Goal: Task Accomplishment & Management: Complete application form

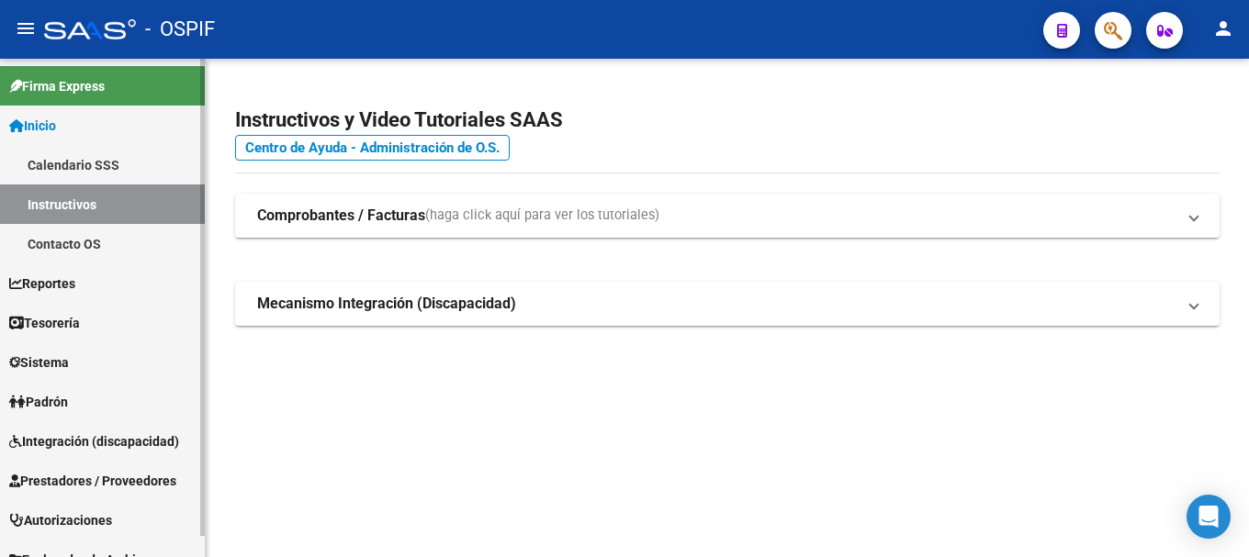
click at [80, 322] on span "Tesorería" at bounding box center [44, 323] width 71 height 20
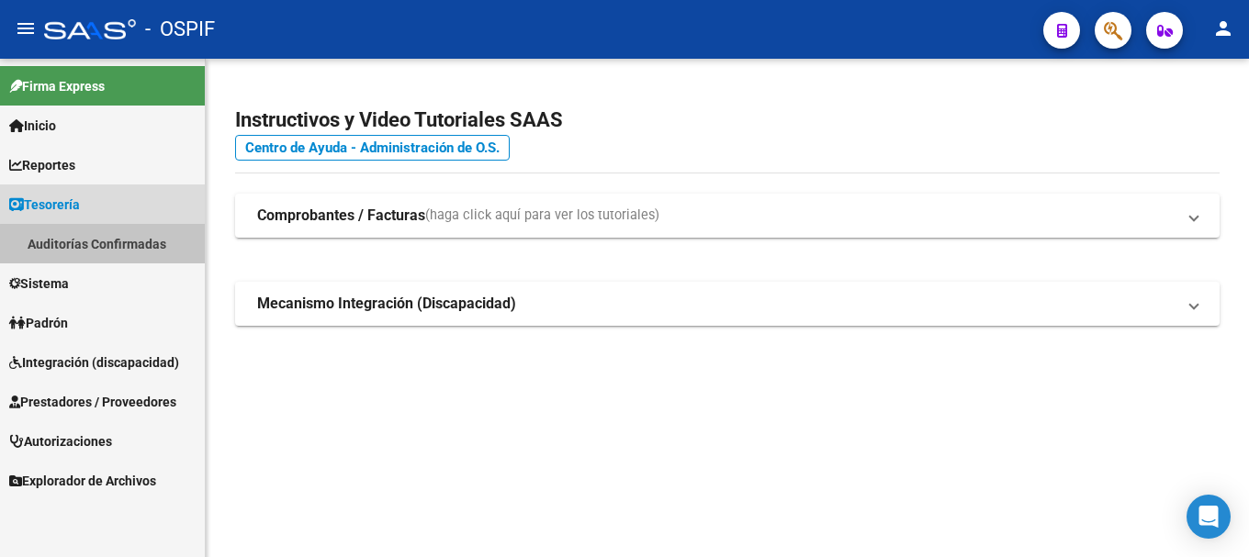
click at [112, 244] on link "Auditorías Confirmadas" at bounding box center [102, 243] width 205 height 39
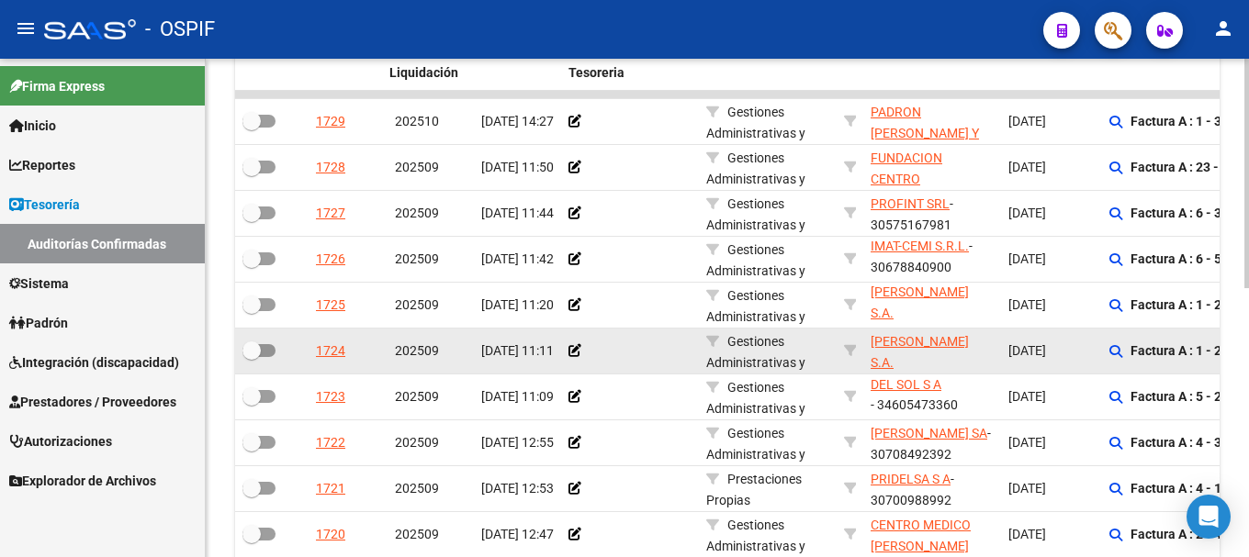
scroll to position [551, 0]
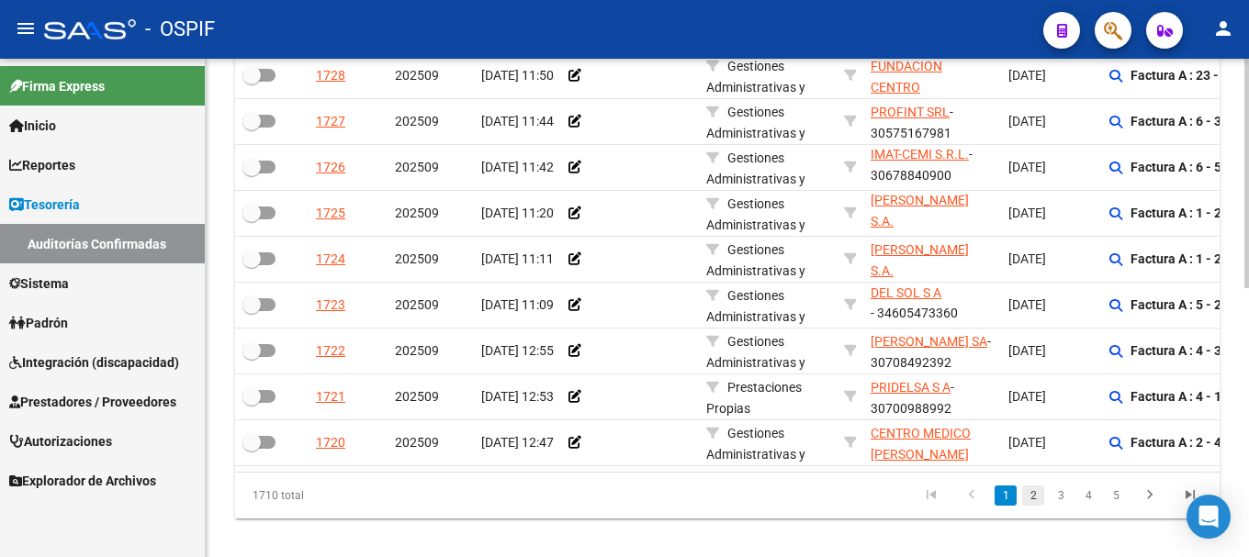
click at [1037, 506] on link "2" at bounding box center [1033, 496] width 22 height 20
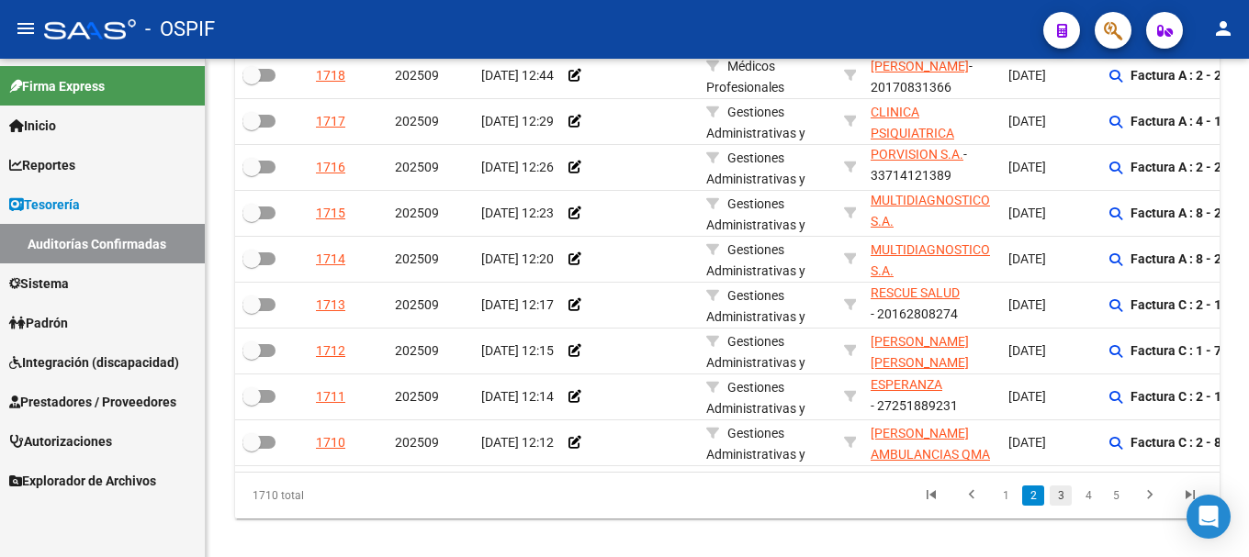
click at [1064, 506] on link "3" at bounding box center [1061, 496] width 22 height 20
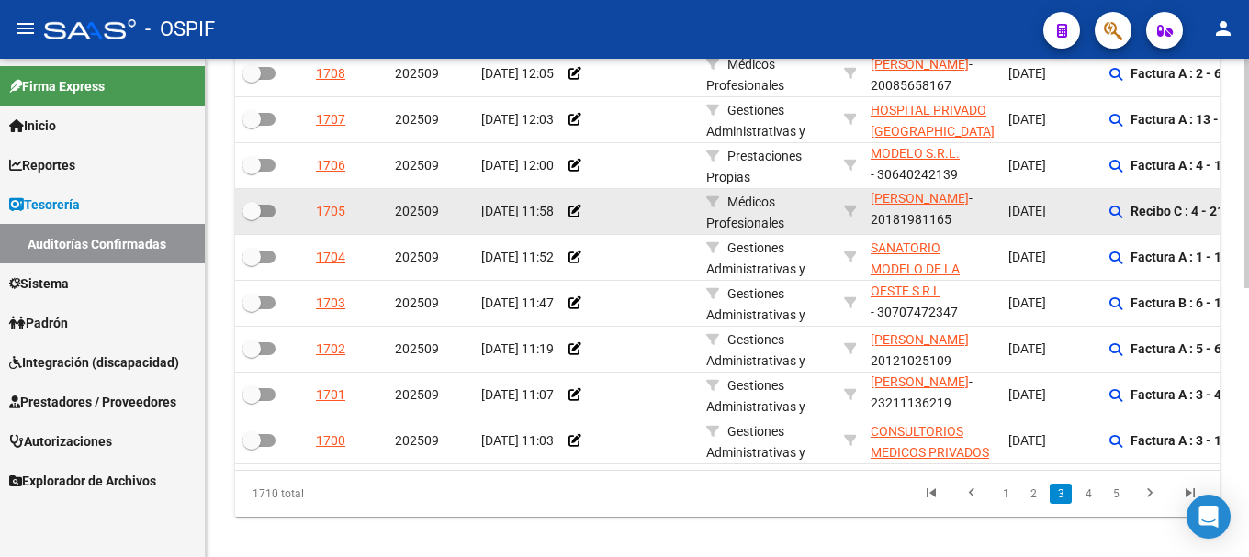
scroll to position [586, 0]
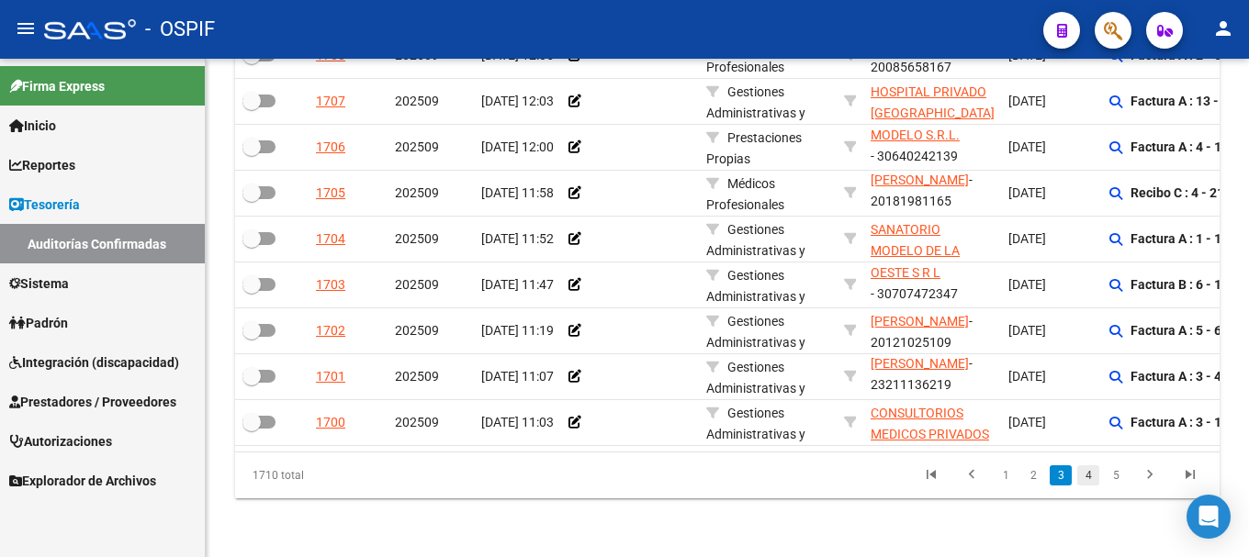
click at [1087, 476] on link "4" at bounding box center [1088, 476] width 22 height 20
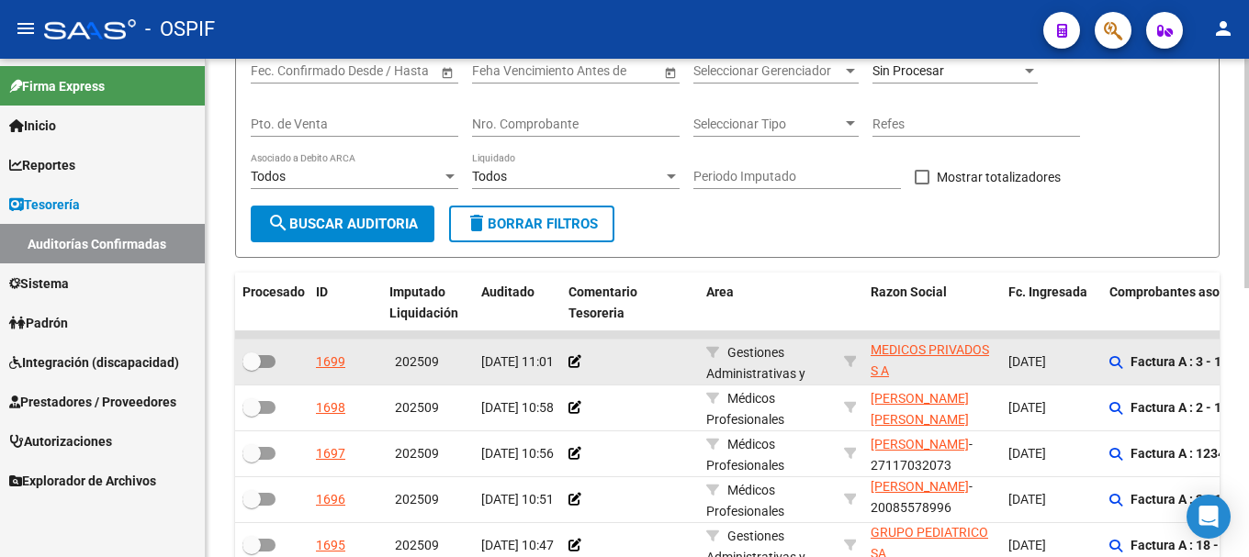
scroll to position [45, 0]
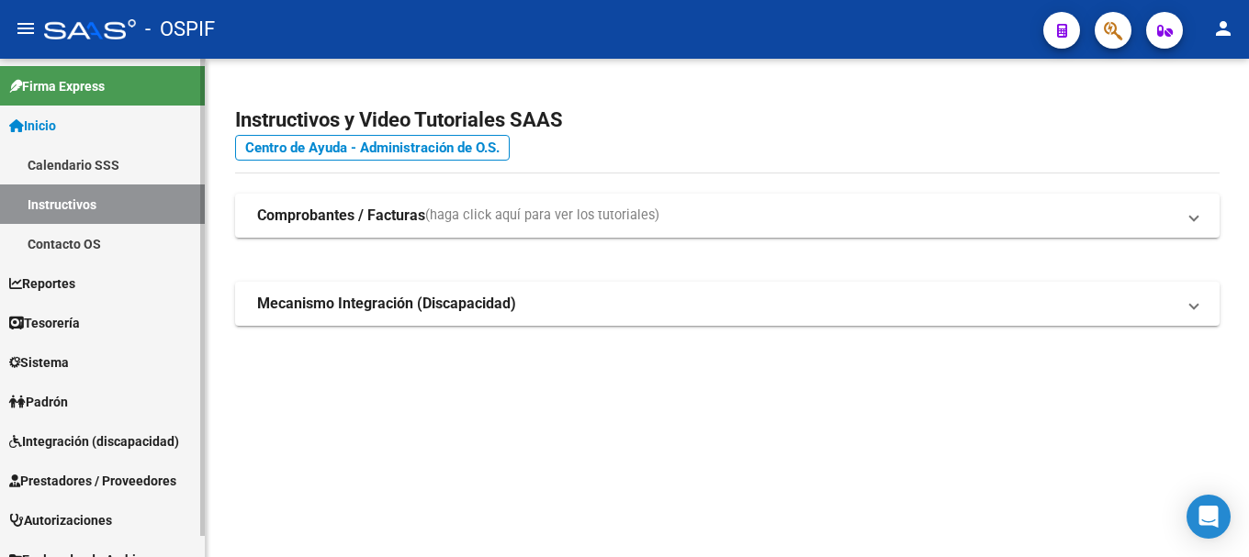
click at [79, 477] on span "Prestadores / Proveedores" at bounding box center [92, 481] width 167 height 20
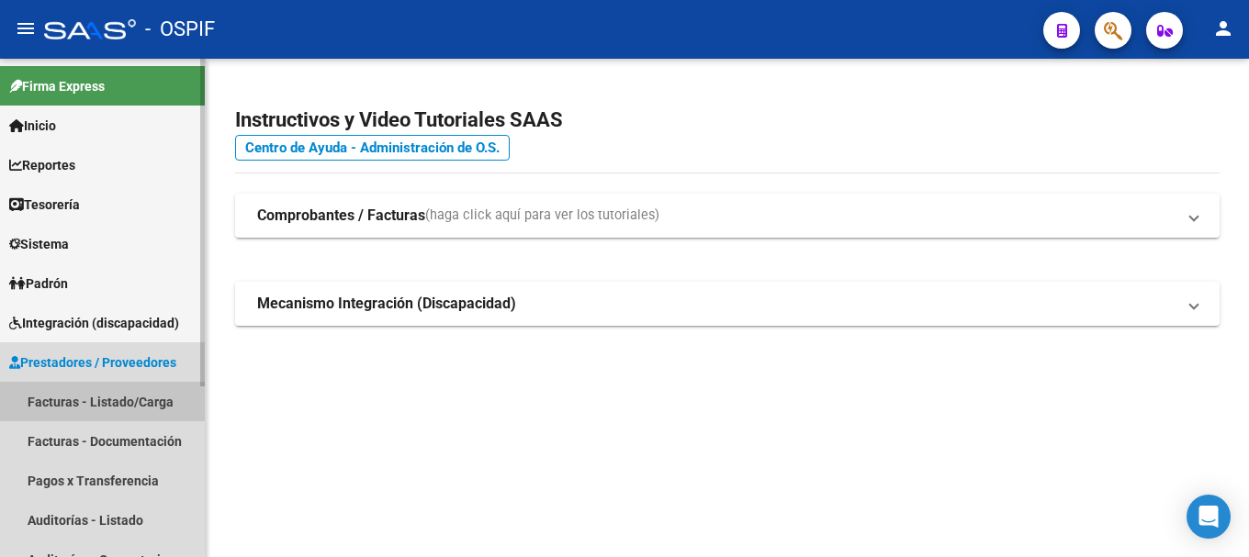
click at [95, 402] on link "Facturas - Listado/Carga" at bounding box center [102, 401] width 205 height 39
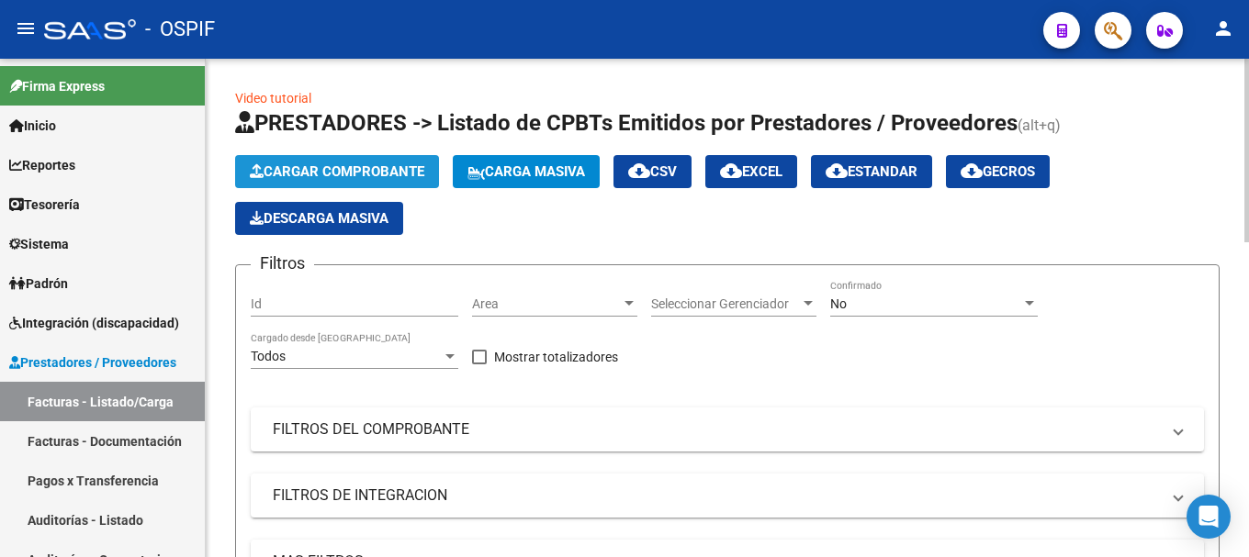
click at [398, 158] on button "Cargar Comprobante" at bounding box center [337, 171] width 204 height 33
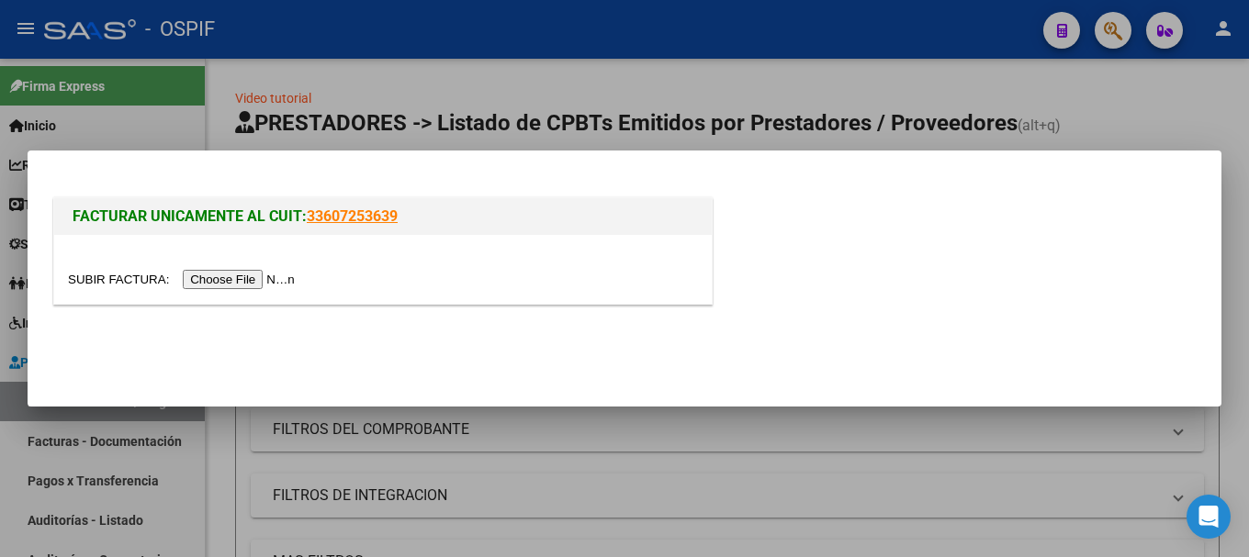
click at [264, 280] on input "file" at bounding box center [184, 279] width 232 height 19
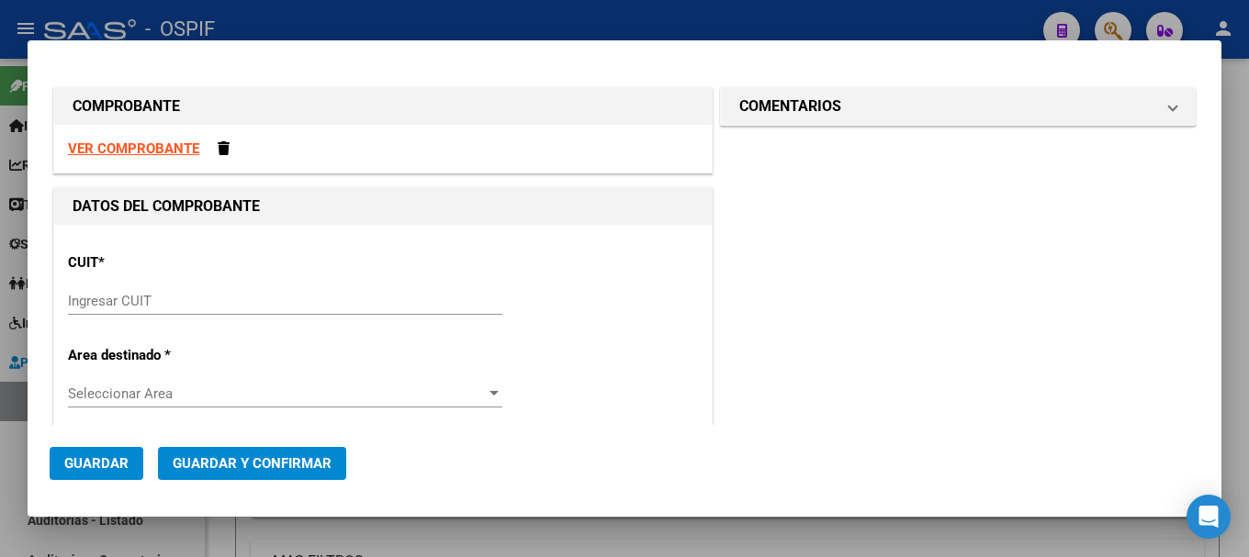
click at [155, 147] on strong "VER COMPROBANTE" at bounding box center [133, 149] width 131 height 17
click at [231, 300] on input "Ingresar CUIT" at bounding box center [285, 301] width 434 height 17
click at [134, 146] on strong "VER COMPROBANTE" at bounding box center [133, 149] width 131 height 17
click at [170, 300] on input "Ingresar CUIT" at bounding box center [285, 301] width 434 height 17
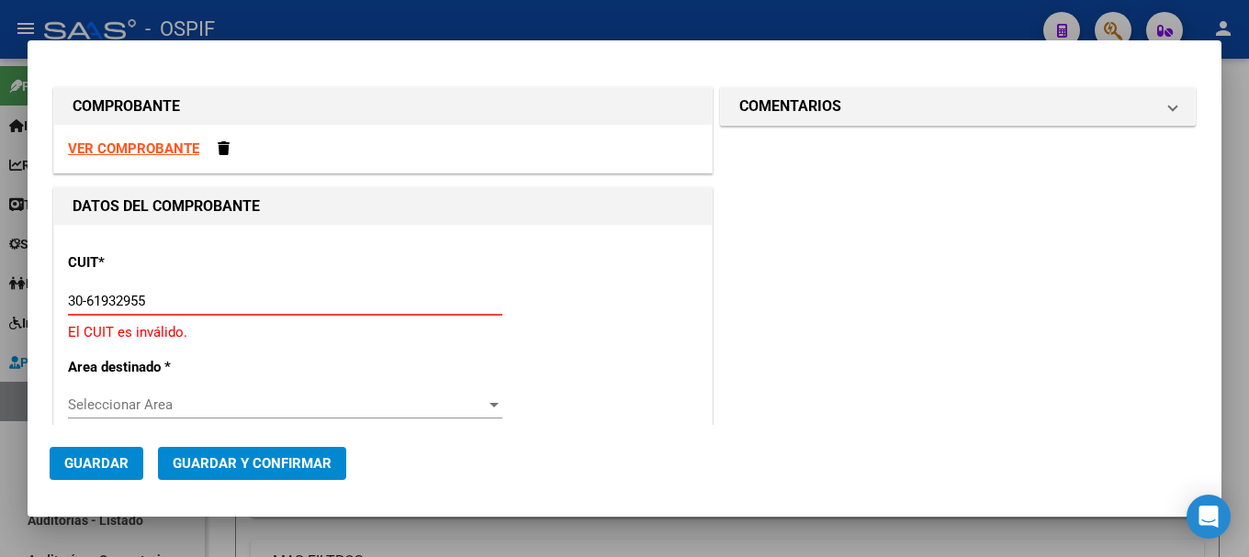
type input "30-61932955-0"
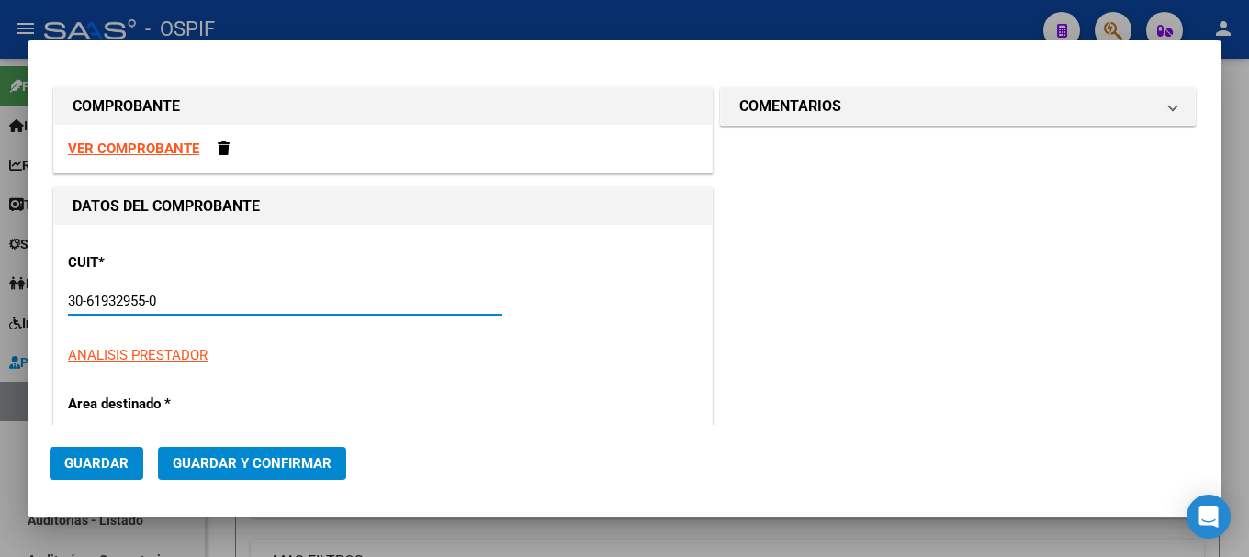
type input "33"
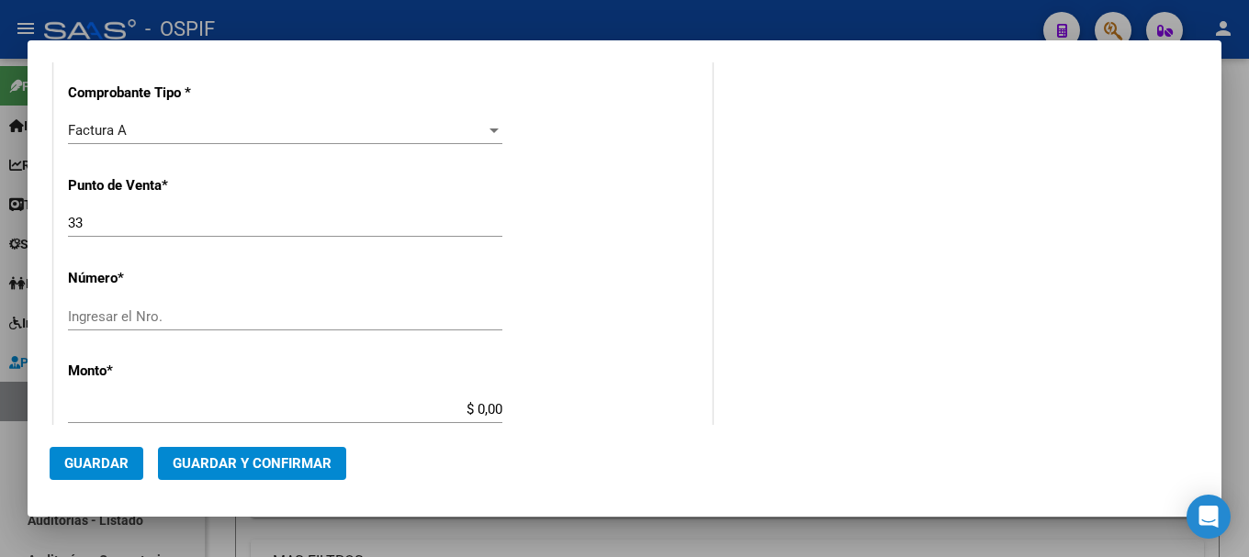
scroll to position [459, 0]
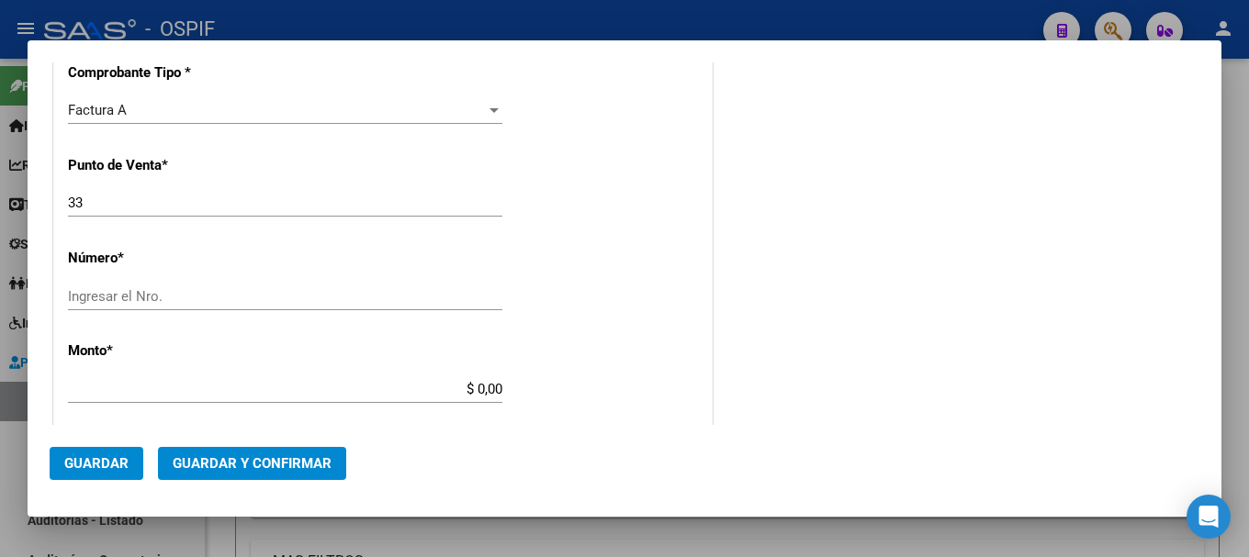
type input "30-61932955-0"
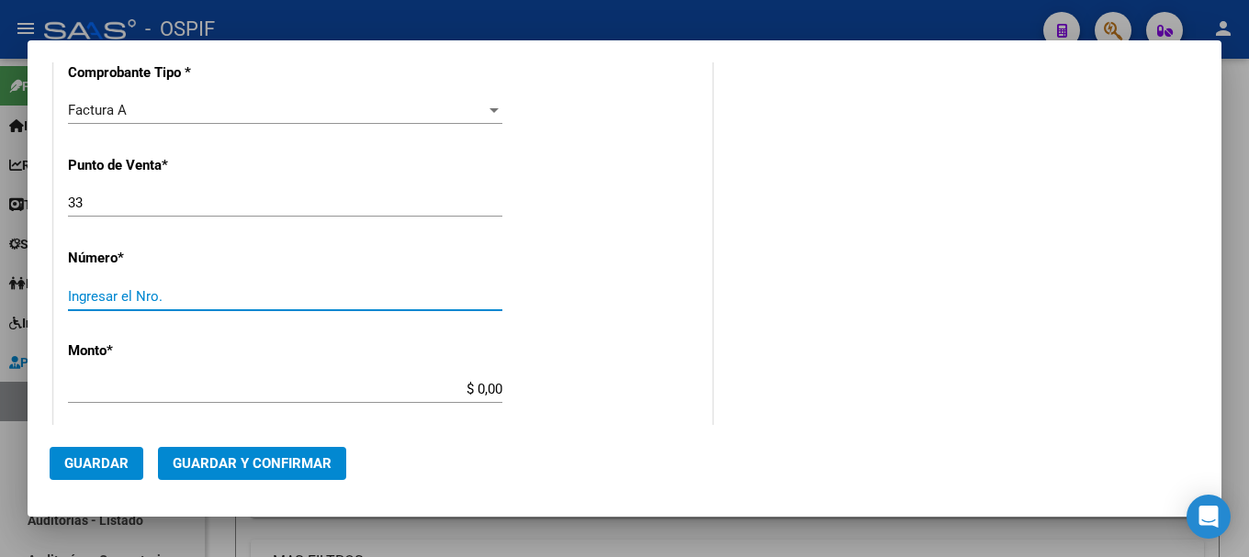
click at [220, 295] on input "Ingresar el Nro." at bounding box center [285, 296] width 434 height 17
type input "13033"
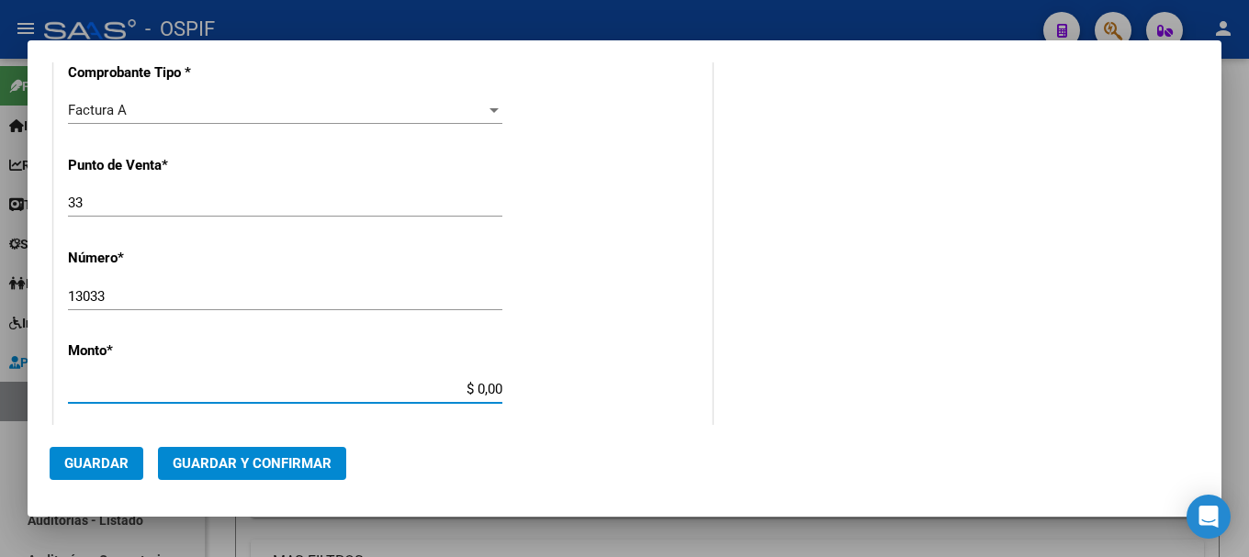
click at [468, 388] on input "$ 0,00" at bounding box center [285, 389] width 434 height 17
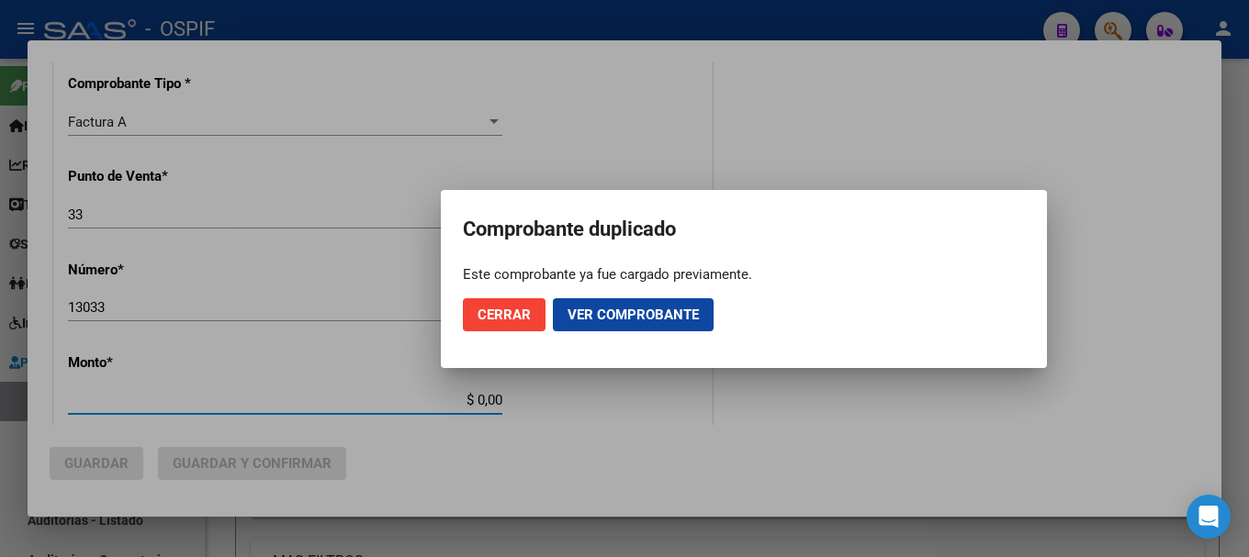
scroll to position [470, 0]
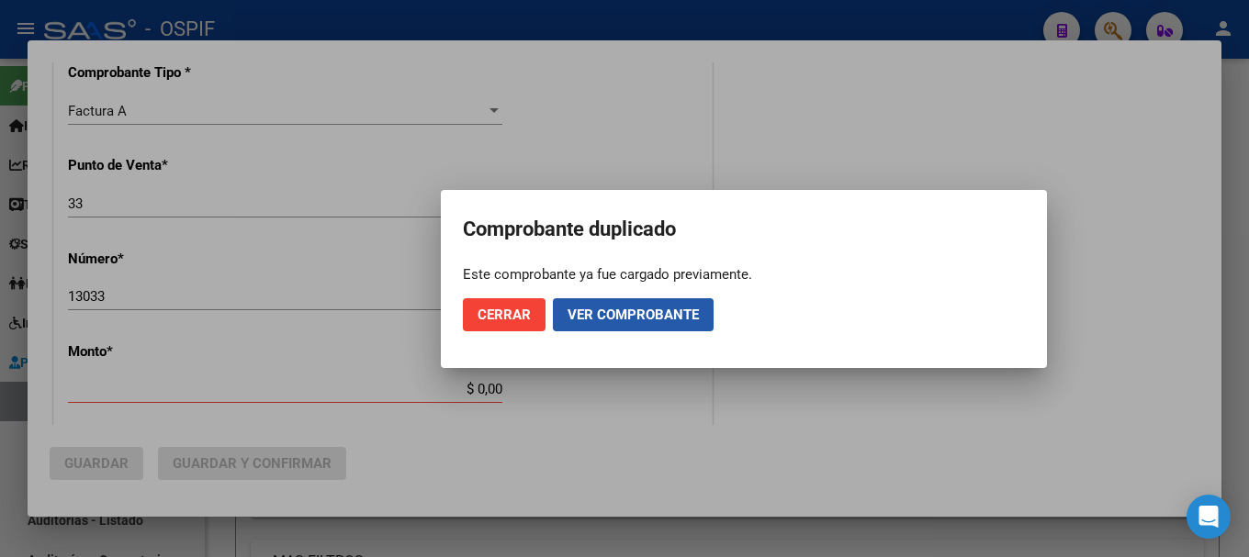
click at [580, 316] on span "Ver comprobante" at bounding box center [633, 315] width 131 height 17
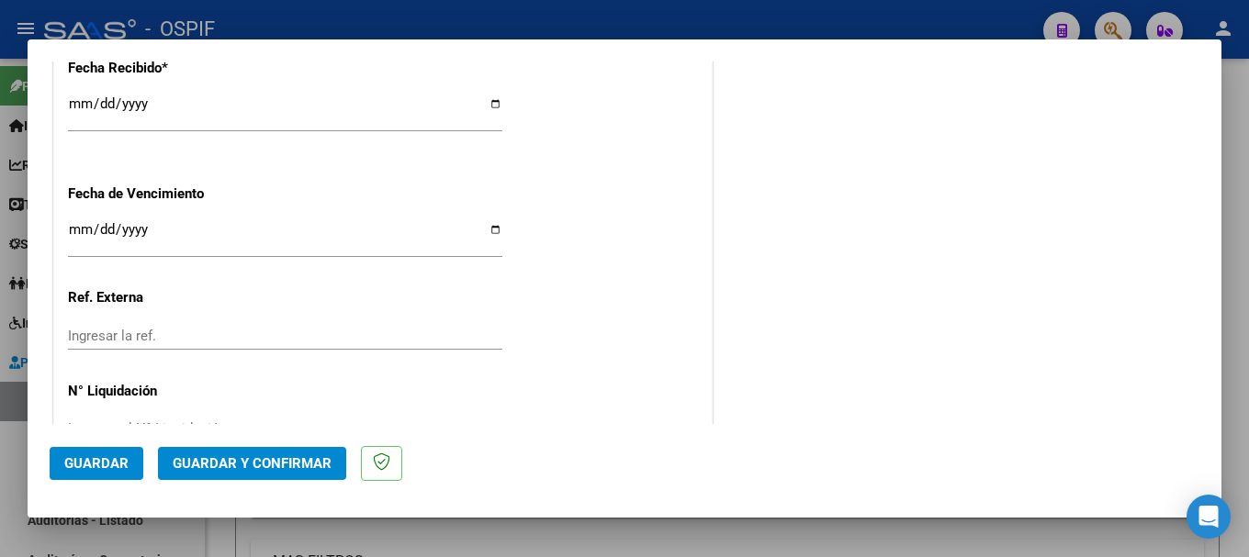
scroll to position [1102, 0]
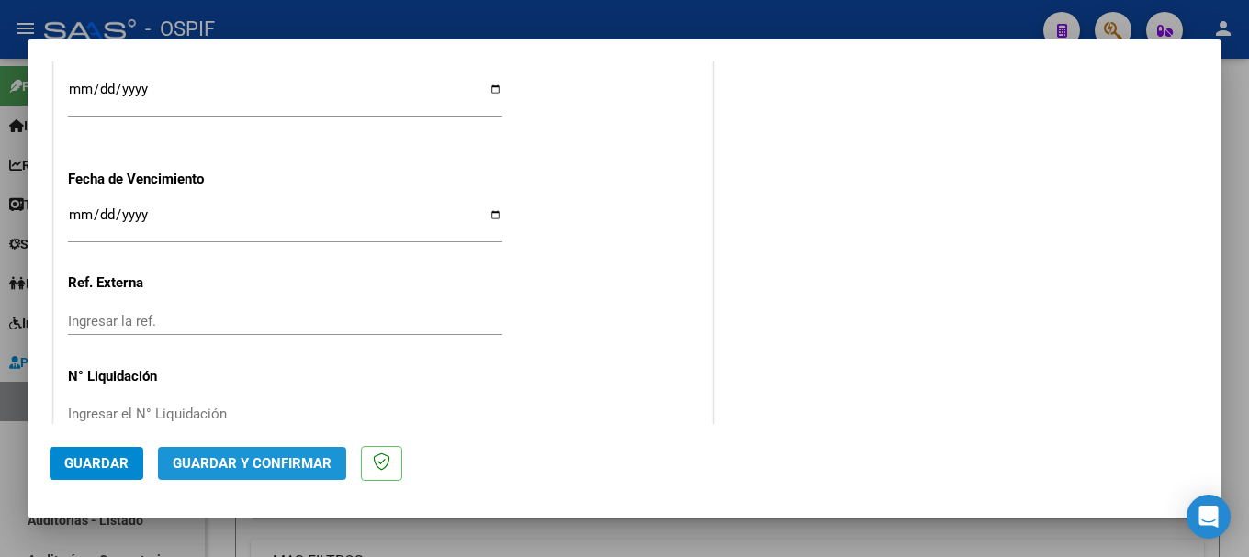
click at [295, 460] on span "Guardar y Confirmar" at bounding box center [252, 464] width 159 height 17
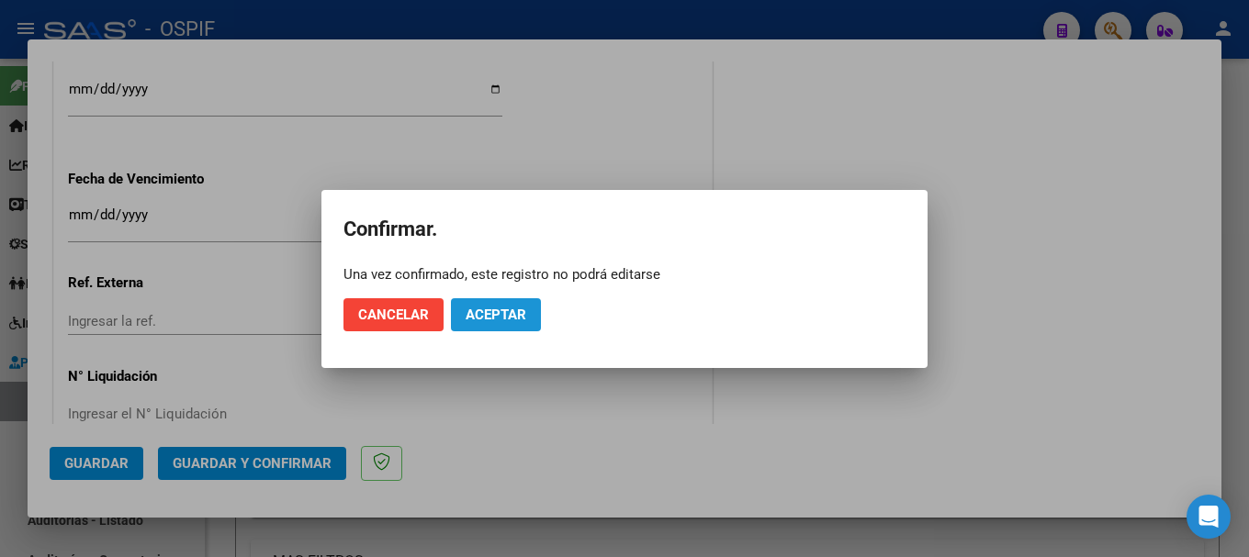
click at [499, 321] on span "Aceptar" at bounding box center [496, 315] width 61 height 17
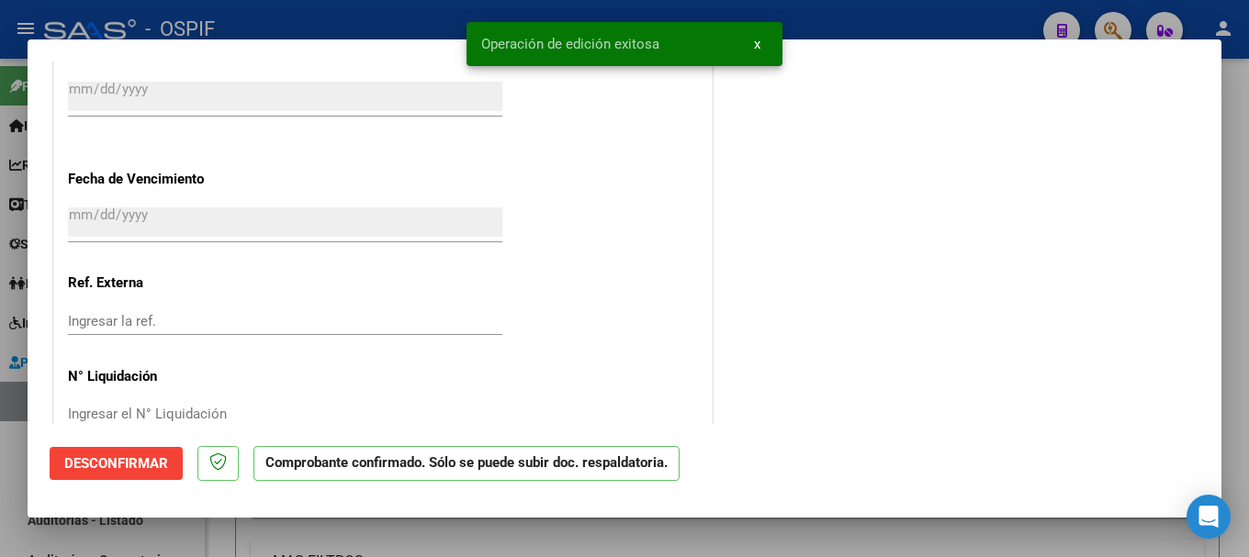
click at [333, 16] on div at bounding box center [624, 278] width 1249 height 557
type input "$ 0,00"
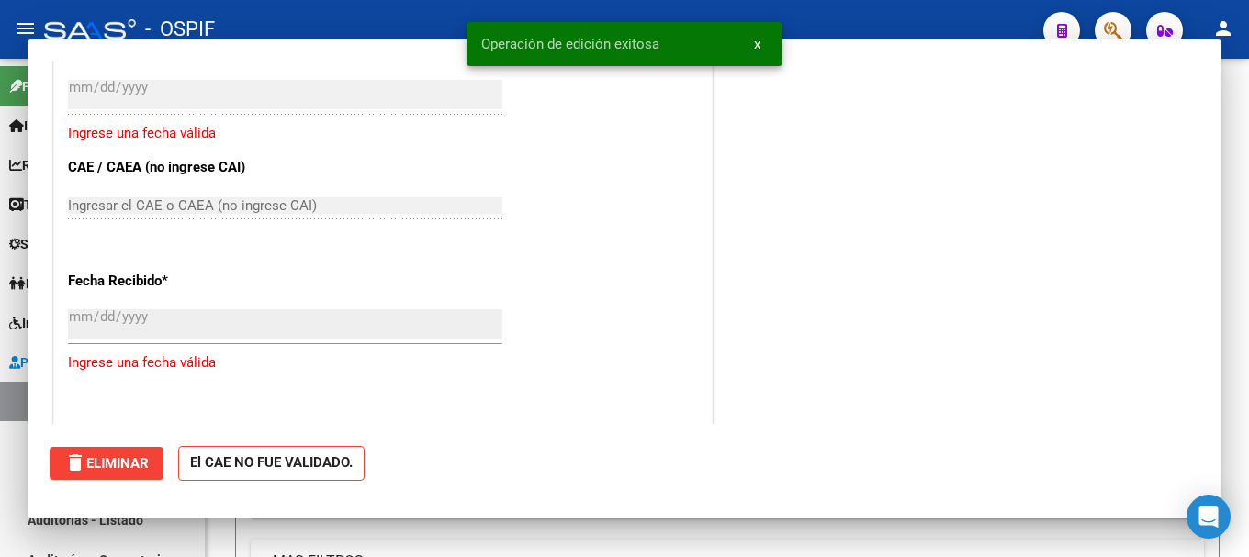
scroll to position [0, 0]
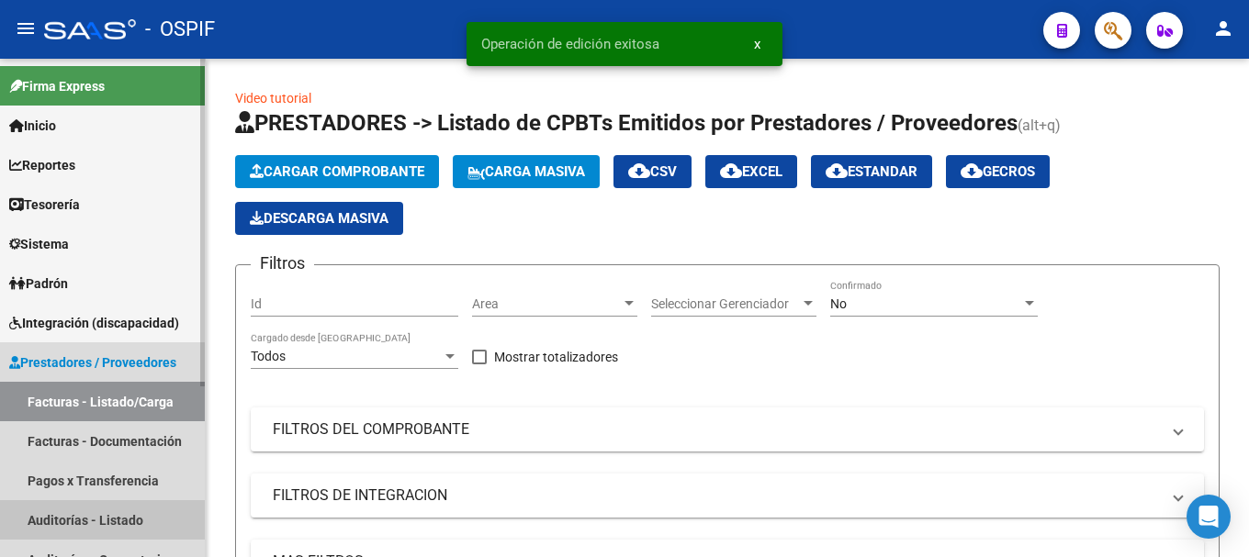
click at [93, 515] on link "Auditorías - Listado" at bounding box center [102, 520] width 205 height 39
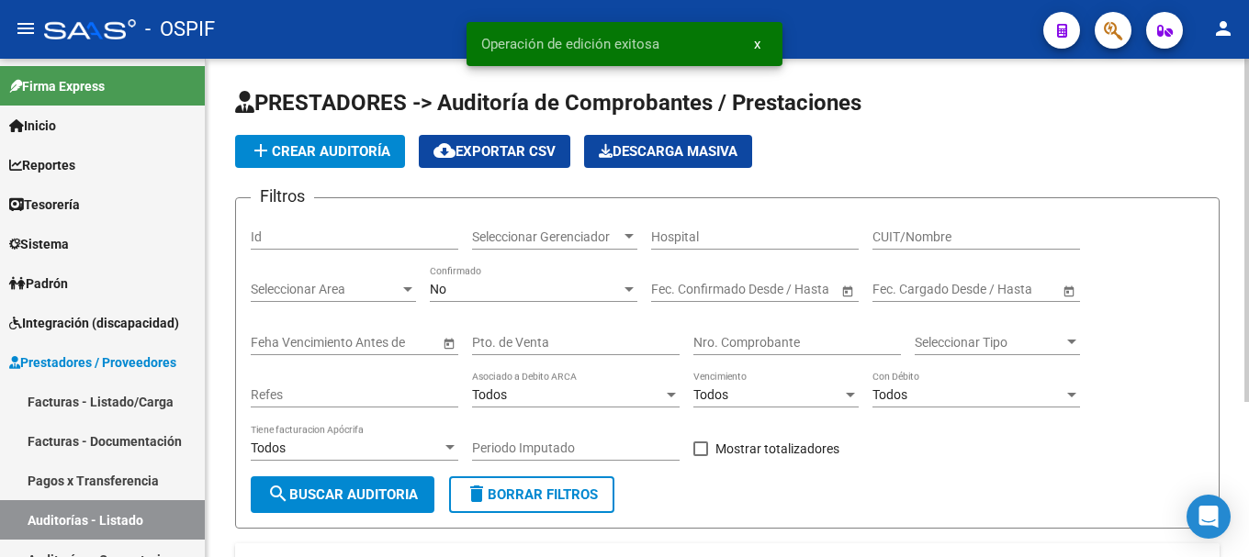
drag, startPoint x: 384, startPoint y: 153, endPoint x: 403, endPoint y: 158, distance: 19.8
click at [403, 158] on button "add Crear Auditoría" at bounding box center [320, 151] width 170 height 33
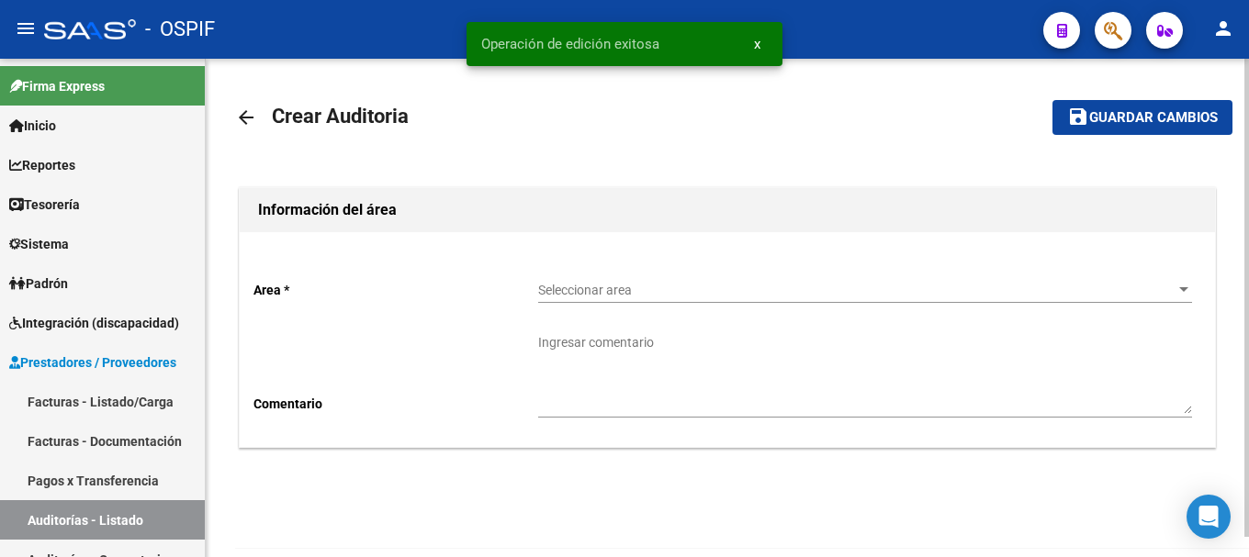
click at [1173, 287] on span "Seleccionar area" at bounding box center [856, 291] width 637 height 16
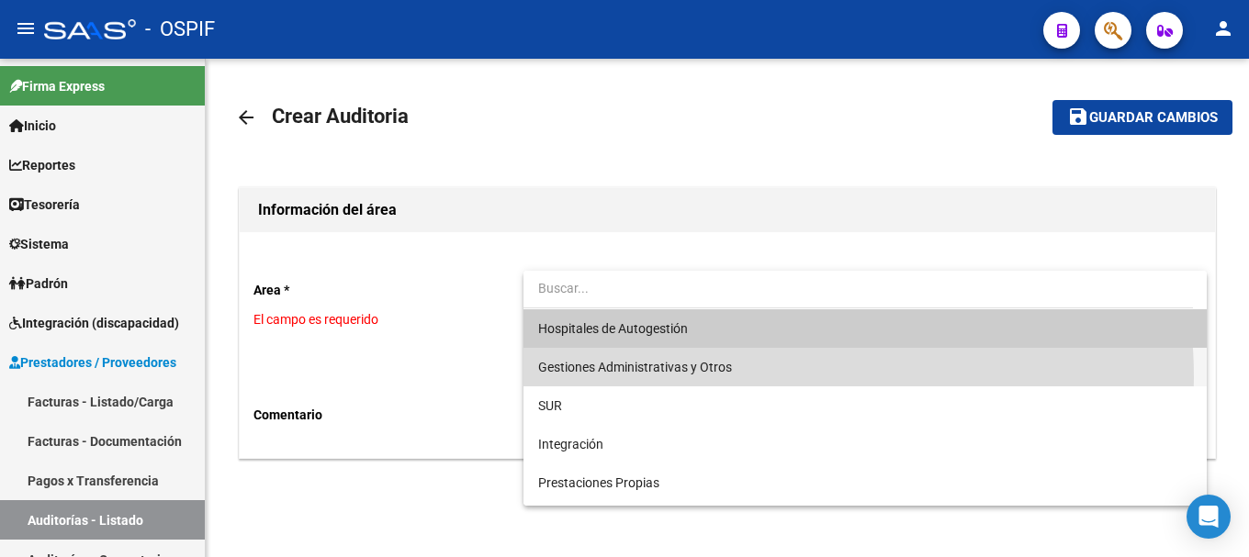
click at [701, 378] on span "Gestiones Administrativas y Otros" at bounding box center [865, 367] width 654 height 39
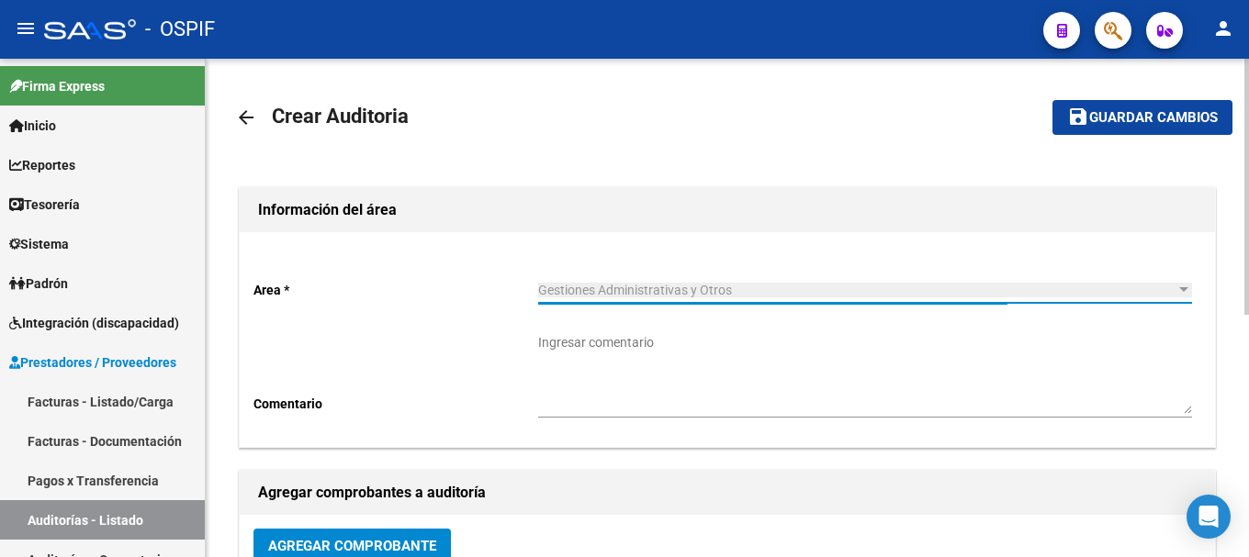
click at [701, 388] on textarea "Ingresar comentario" at bounding box center [865, 373] width 654 height 81
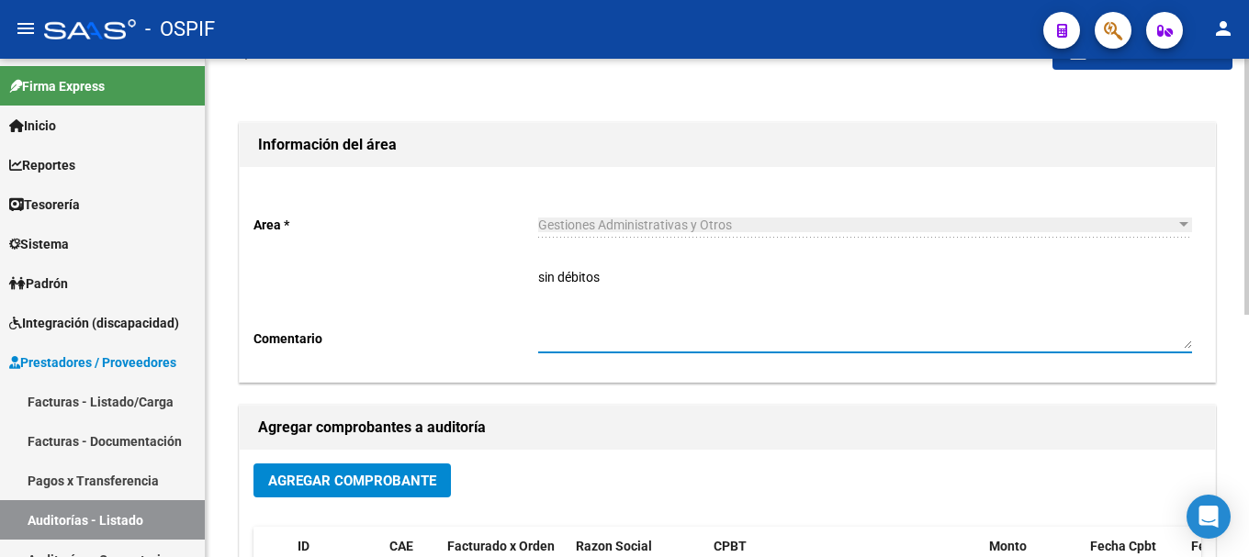
scroll to position [92, 0]
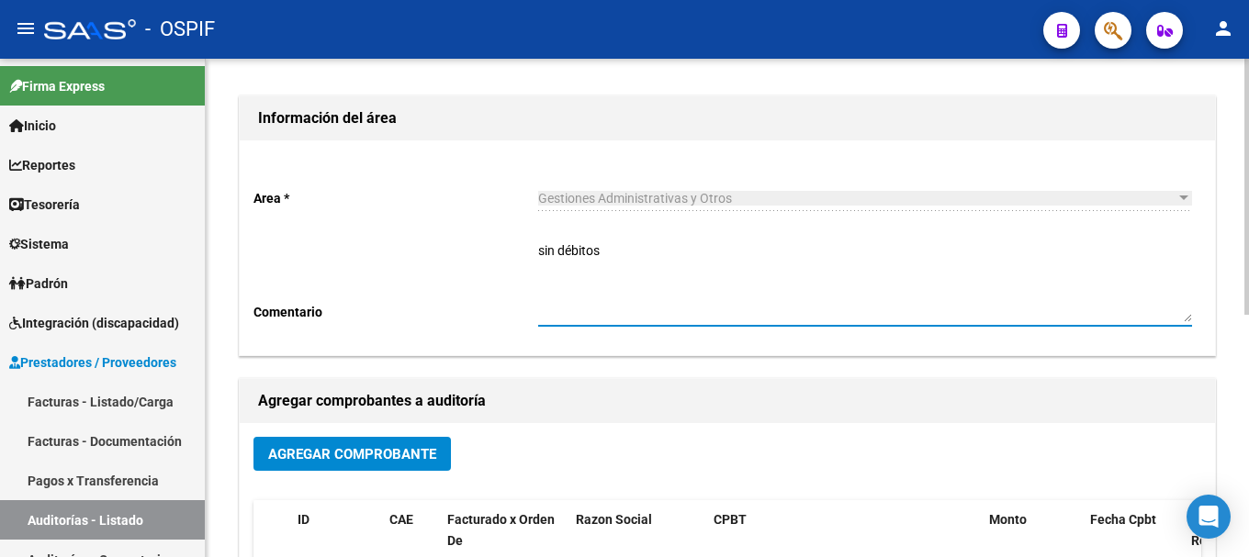
type textarea "sin débitos"
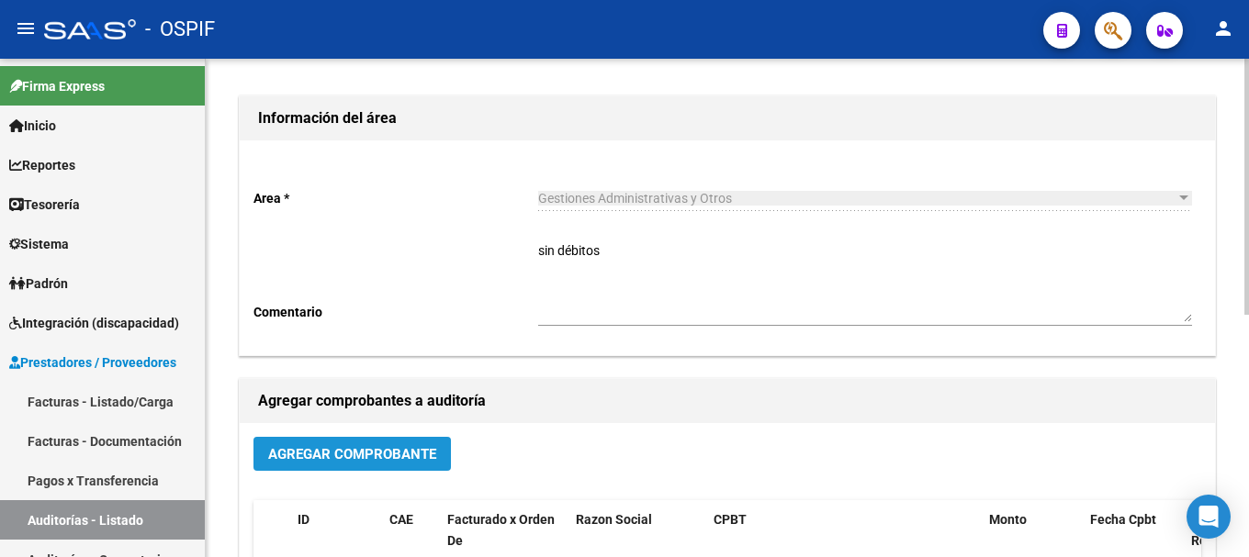
click at [357, 450] on span "Agregar Comprobante" at bounding box center [352, 454] width 168 height 17
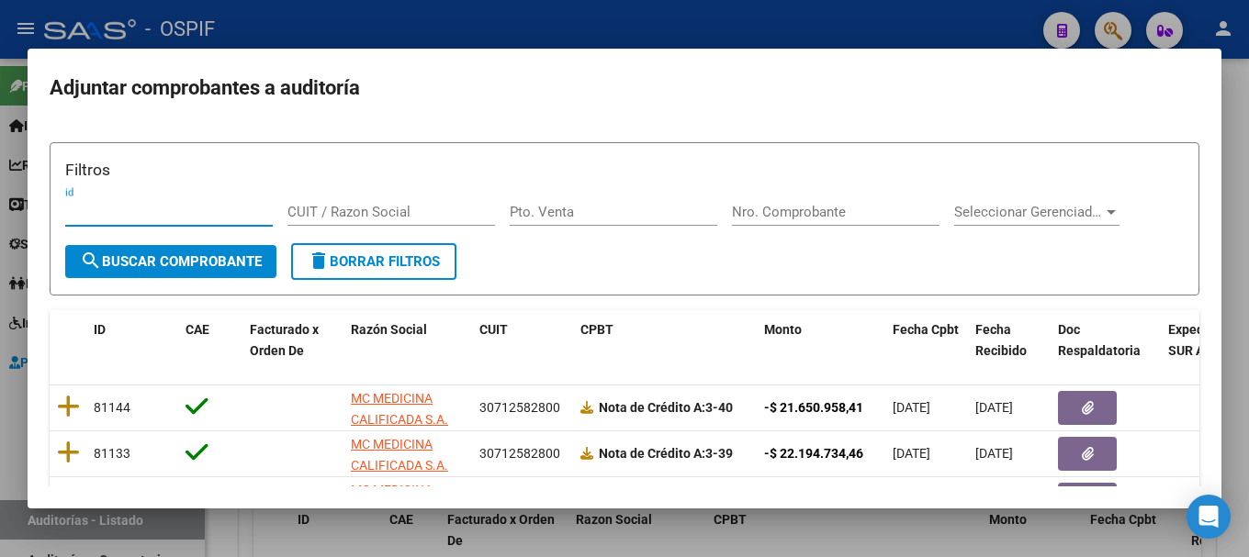
click at [358, 211] on input "CUIT / Razon Social" at bounding box center [391, 212] width 208 height 17
type input "30619329550"
click at [227, 257] on span "search Buscar Comprobante" at bounding box center [171, 261] width 182 height 17
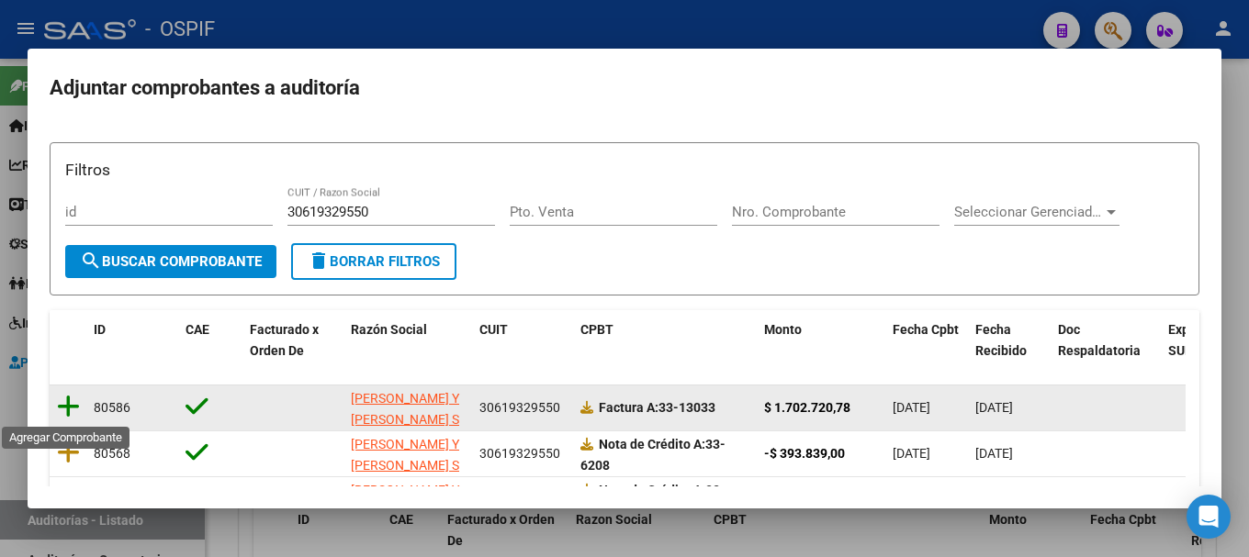
click at [65, 403] on icon at bounding box center [68, 407] width 23 height 26
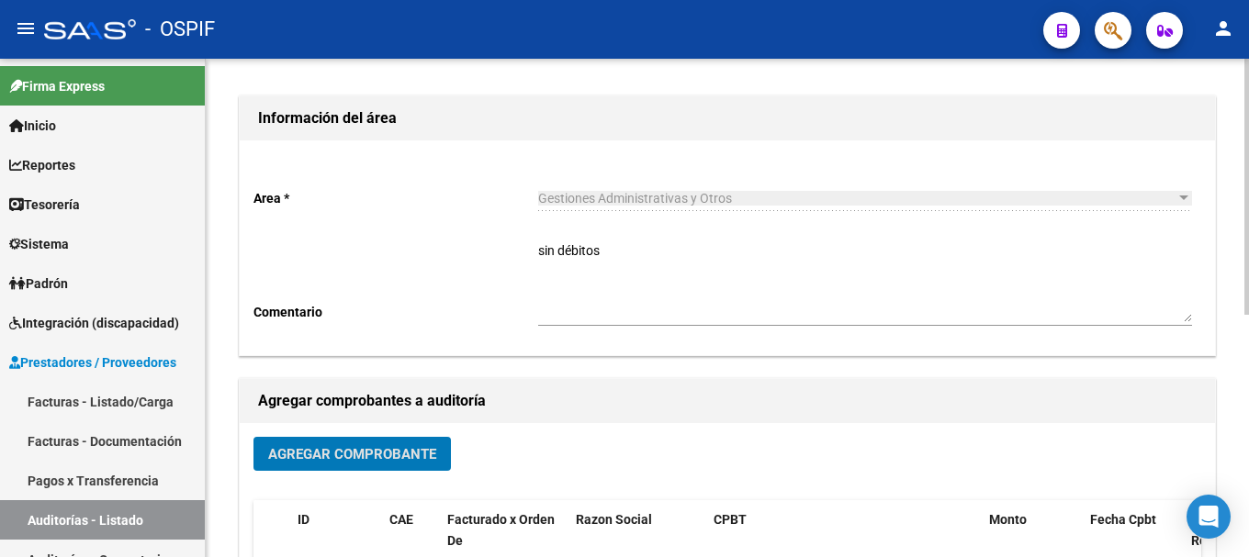
scroll to position [0, 0]
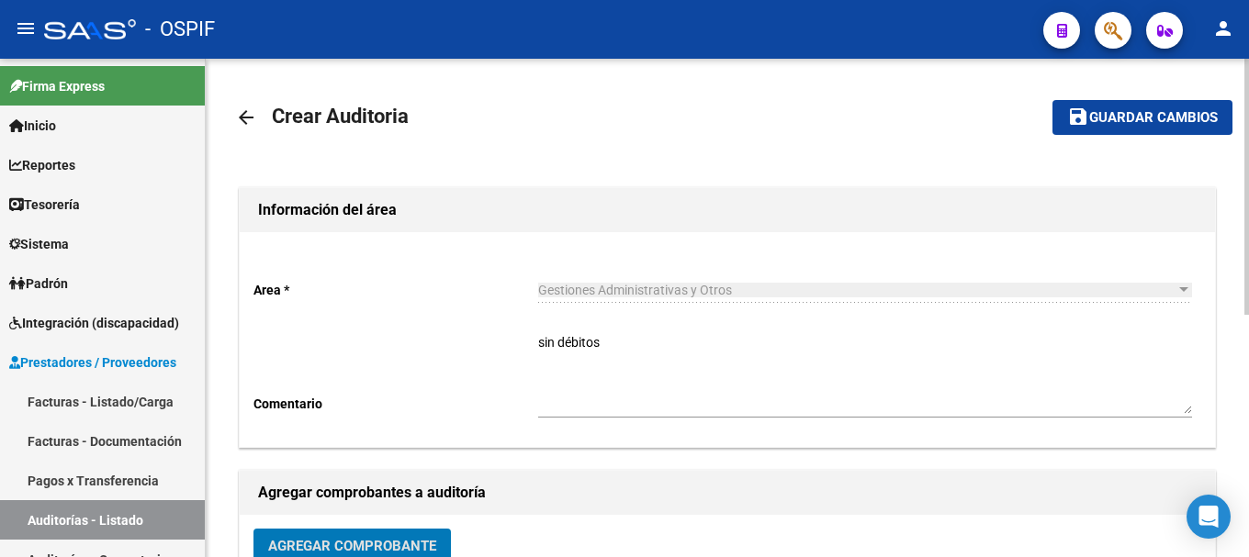
click at [1119, 118] on span "Guardar cambios" at bounding box center [1153, 118] width 129 height 17
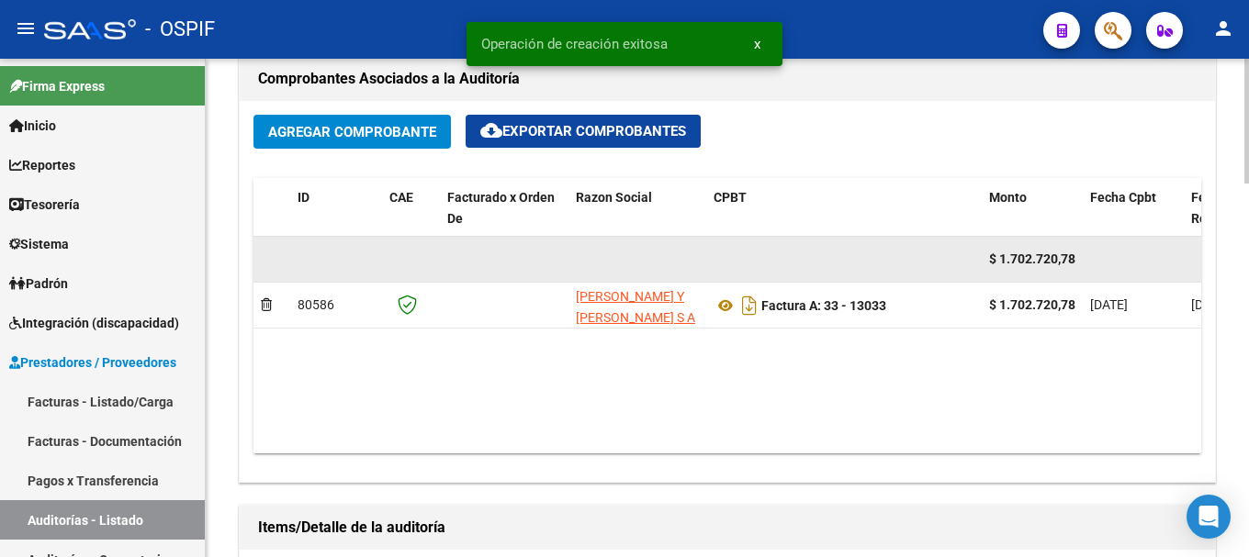
scroll to position [918, 0]
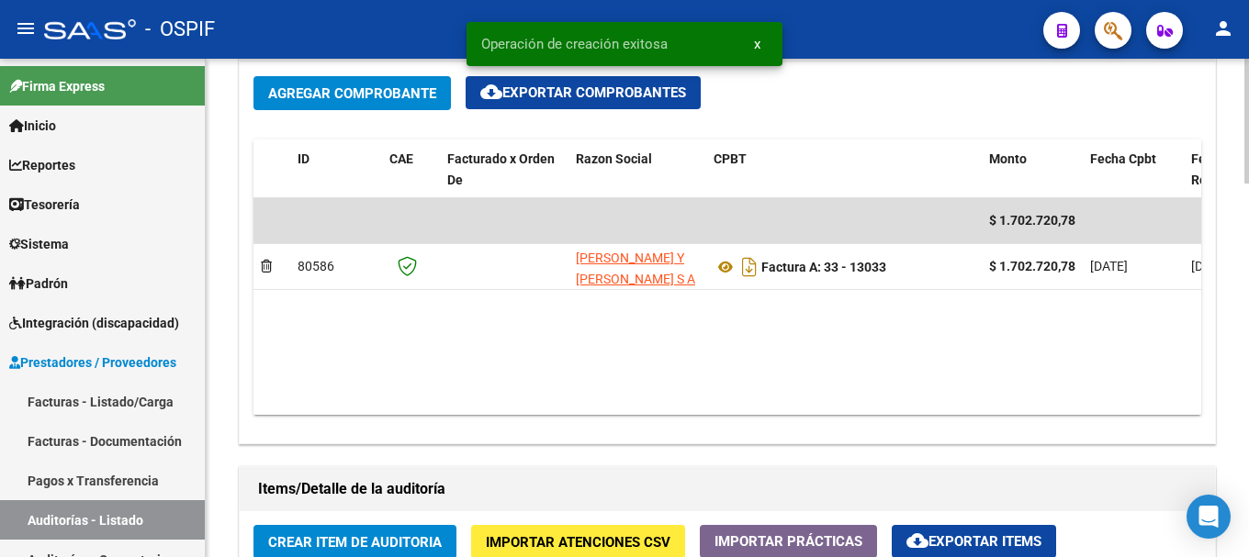
click at [388, 540] on span "Crear Item de Auditoria" at bounding box center [355, 543] width 174 height 17
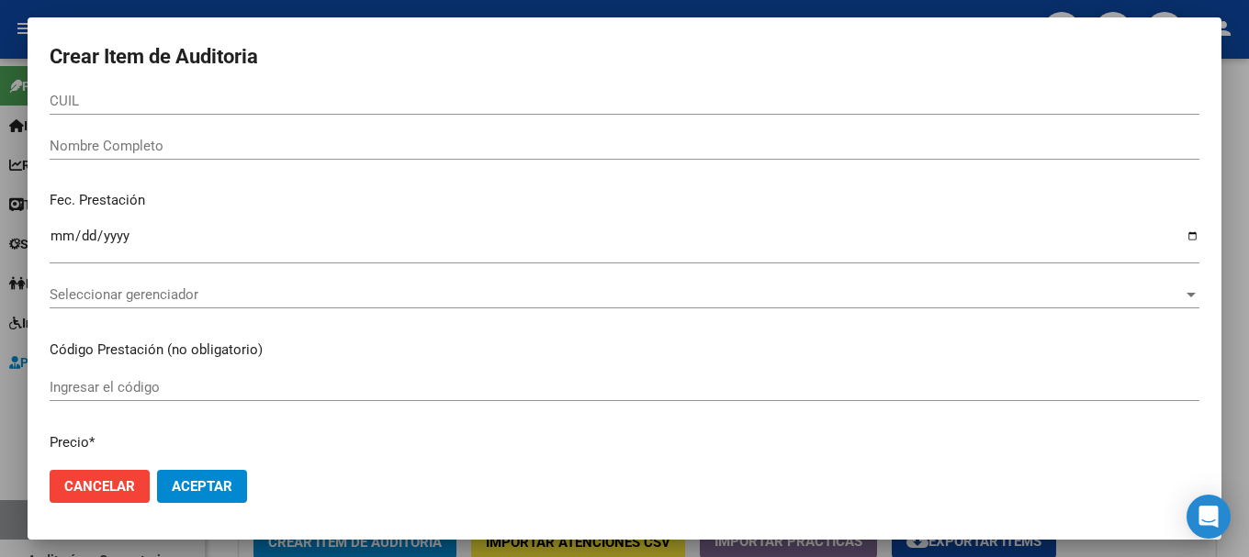
scroll to position [92, 0]
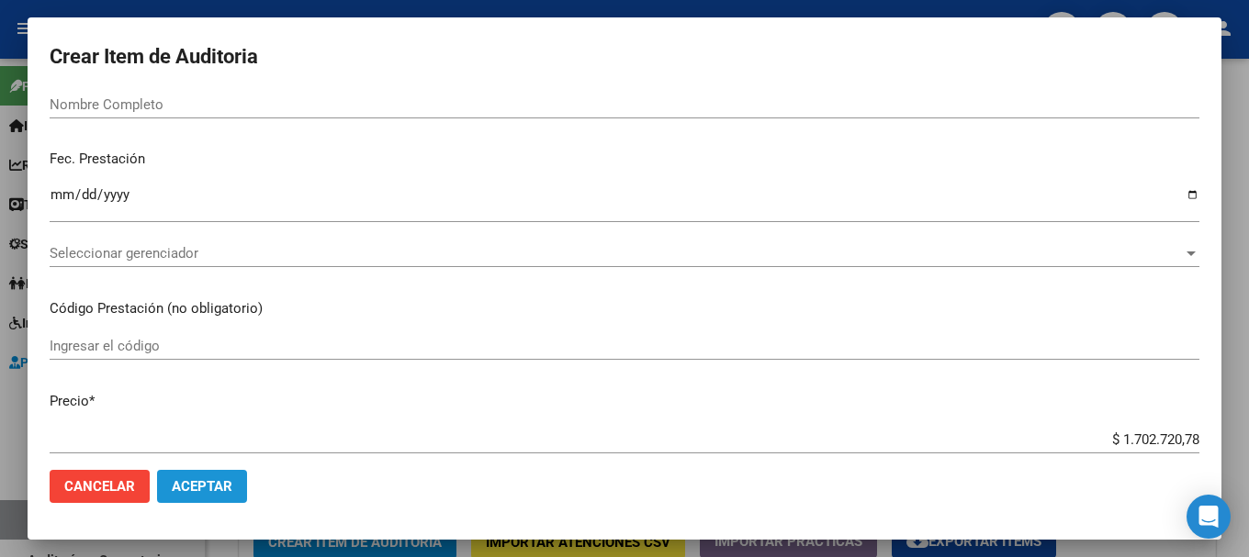
click at [212, 490] on span "Aceptar" at bounding box center [202, 487] width 61 height 17
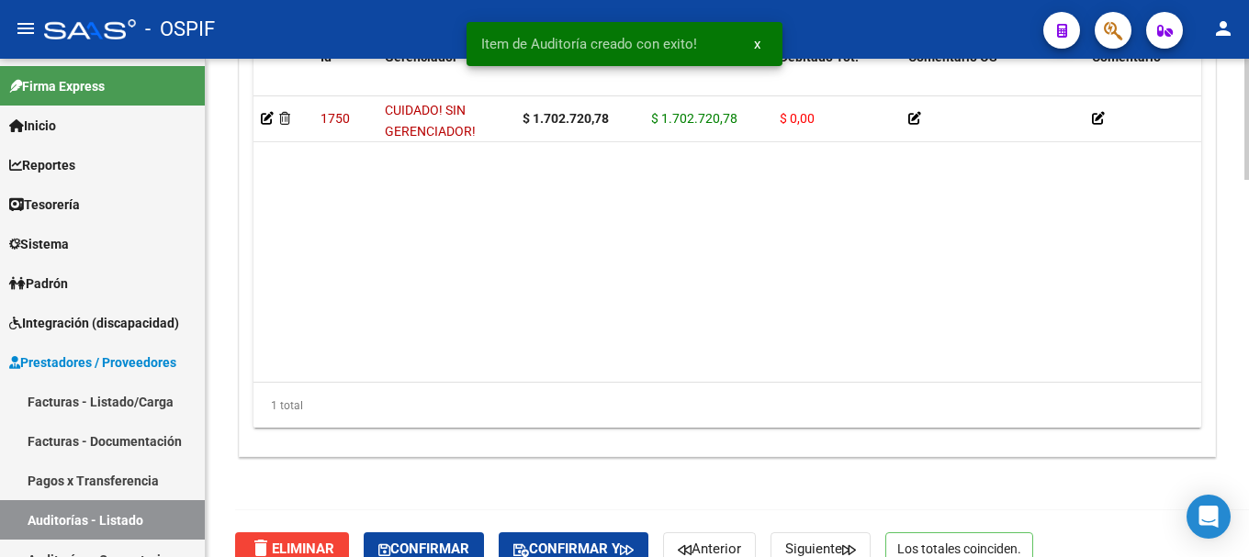
scroll to position [1549, 0]
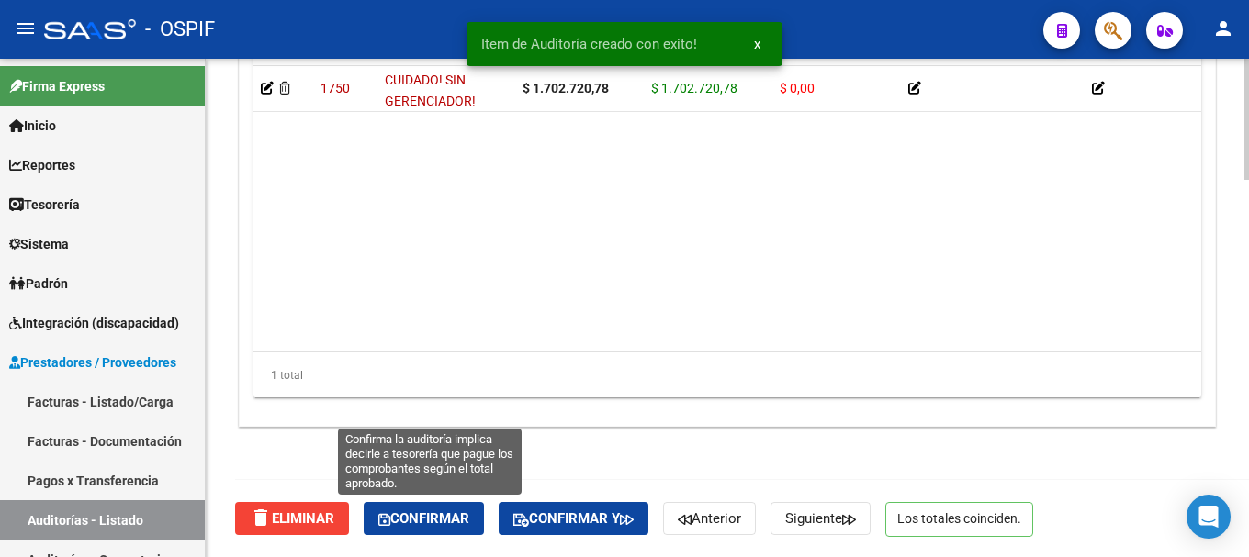
click at [447, 520] on span "Confirmar" at bounding box center [423, 519] width 91 height 17
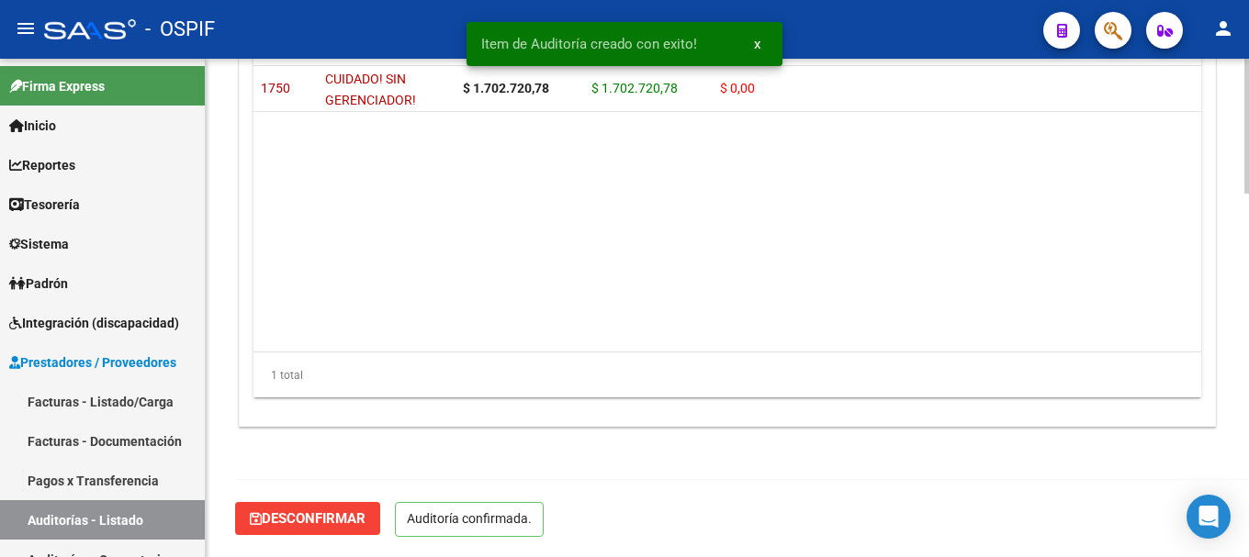
scroll to position [1342, 0]
type input "202510"
click at [346, 38] on div "- OSPIF" at bounding box center [536, 29] width 985 height 40
